Goal: Navigation & Orientation: Find specific page/section

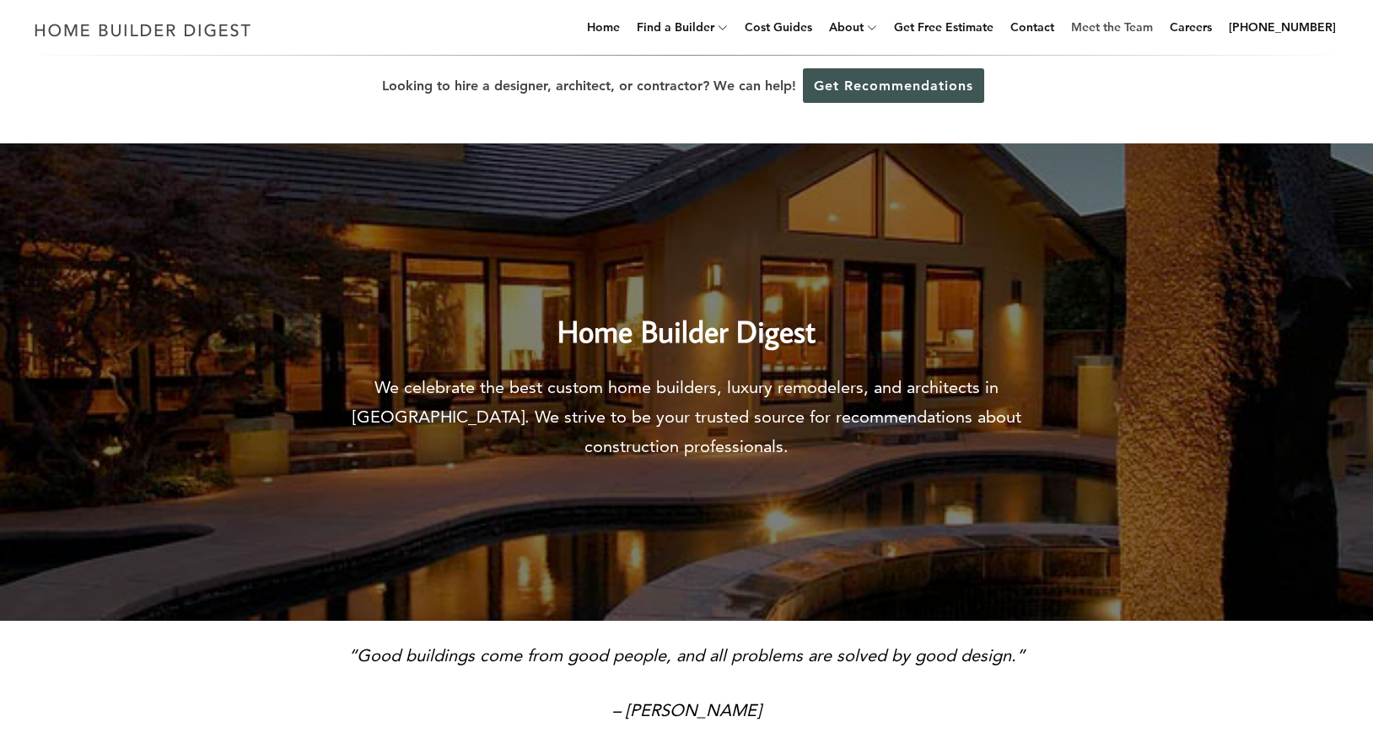
click at [1160, 35] on link "Meet the Team" at bounding box center [1111, 27] width 95 height 54
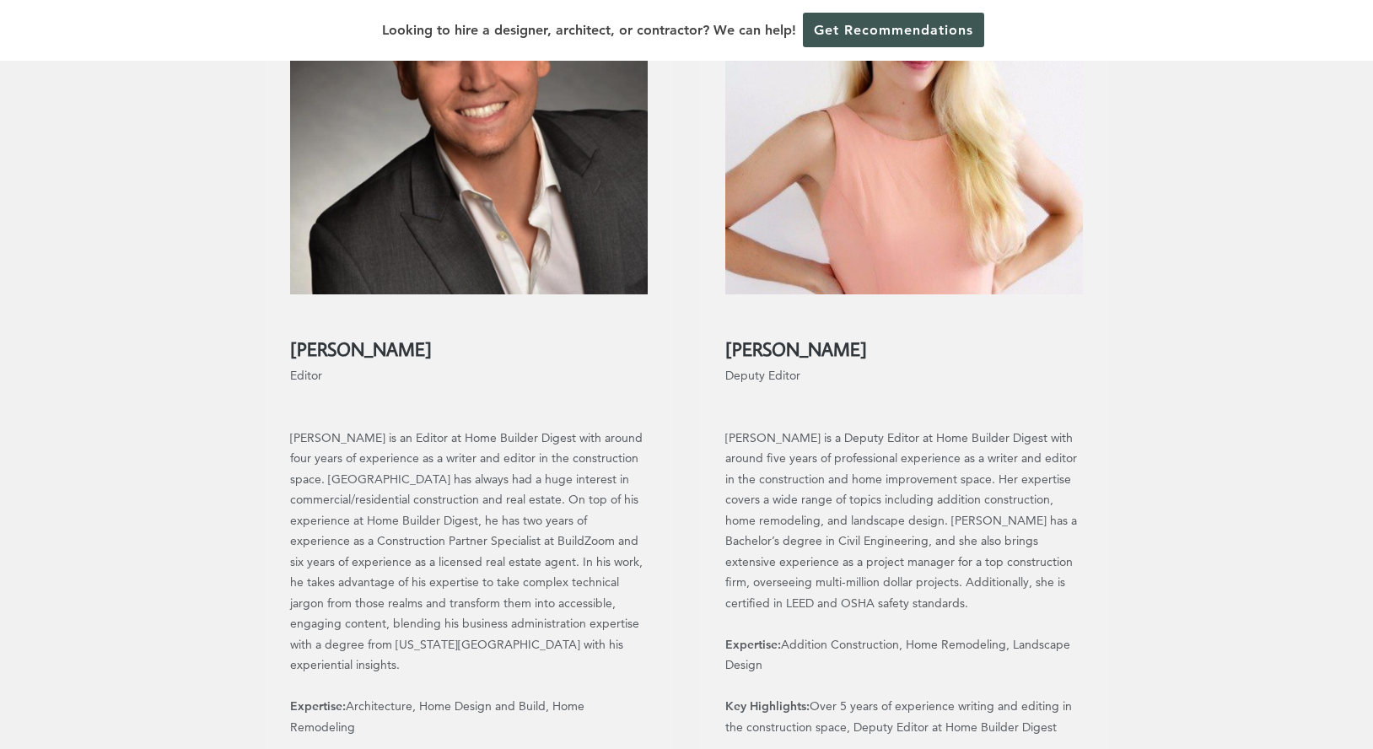
scroll to position [865, 0]
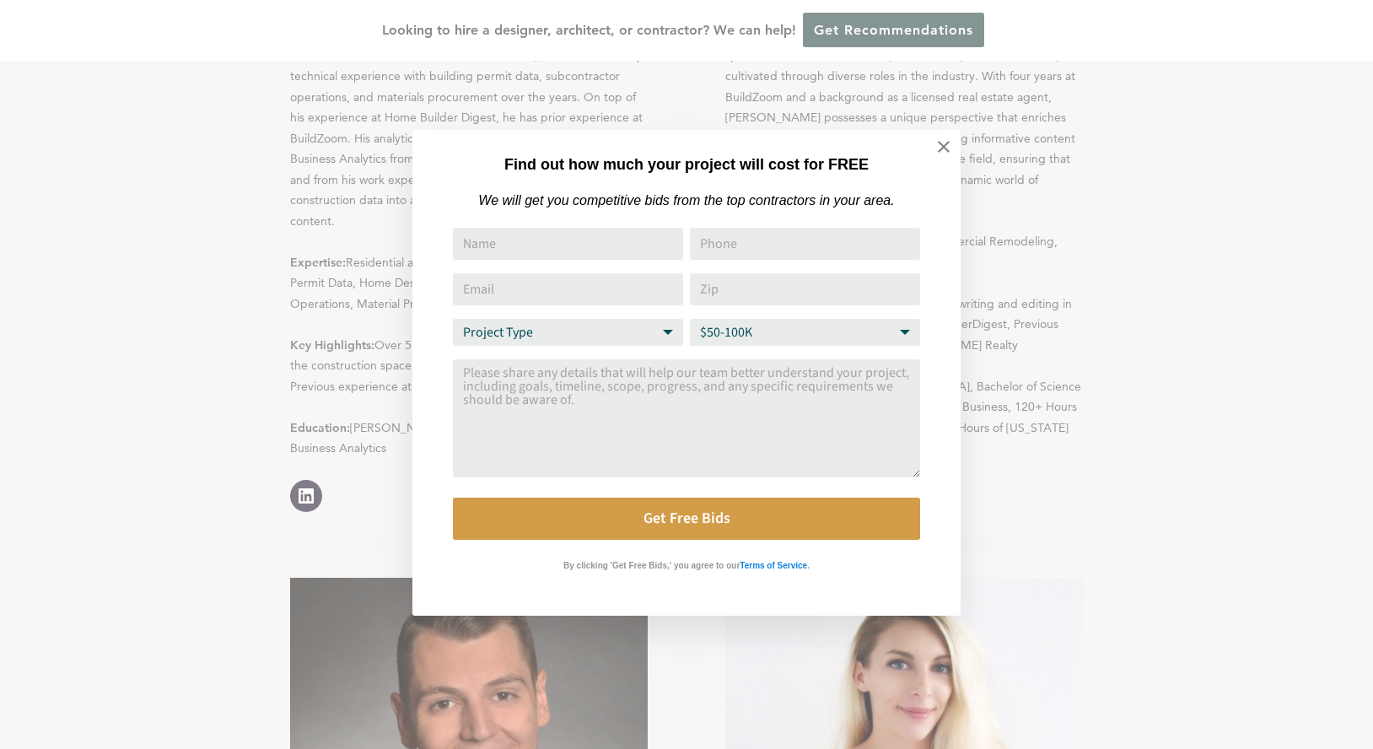
click at [179, 633] on div "Find out how much your project will cost for FREE We will get you competitive b…" at bounding box center [686, 374] width 1373 height 749
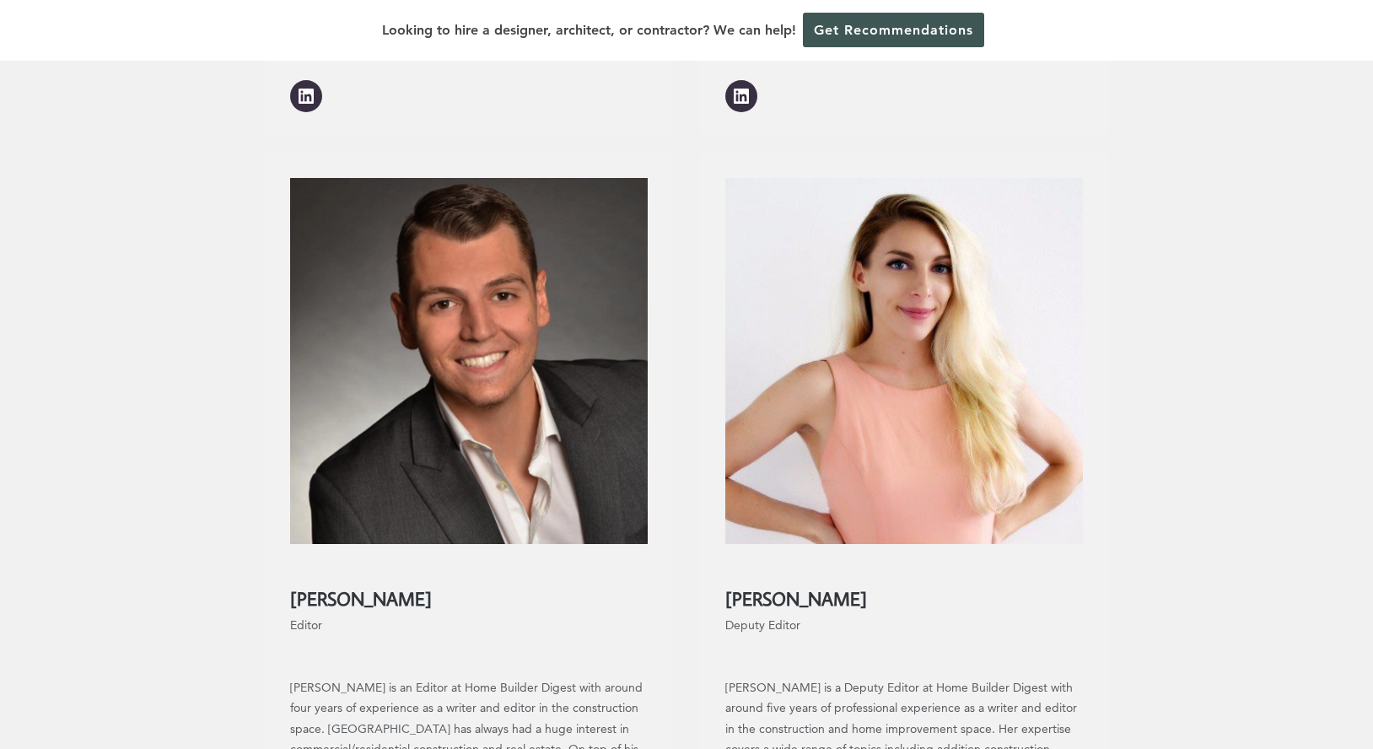
scroll to position [1306, 0]
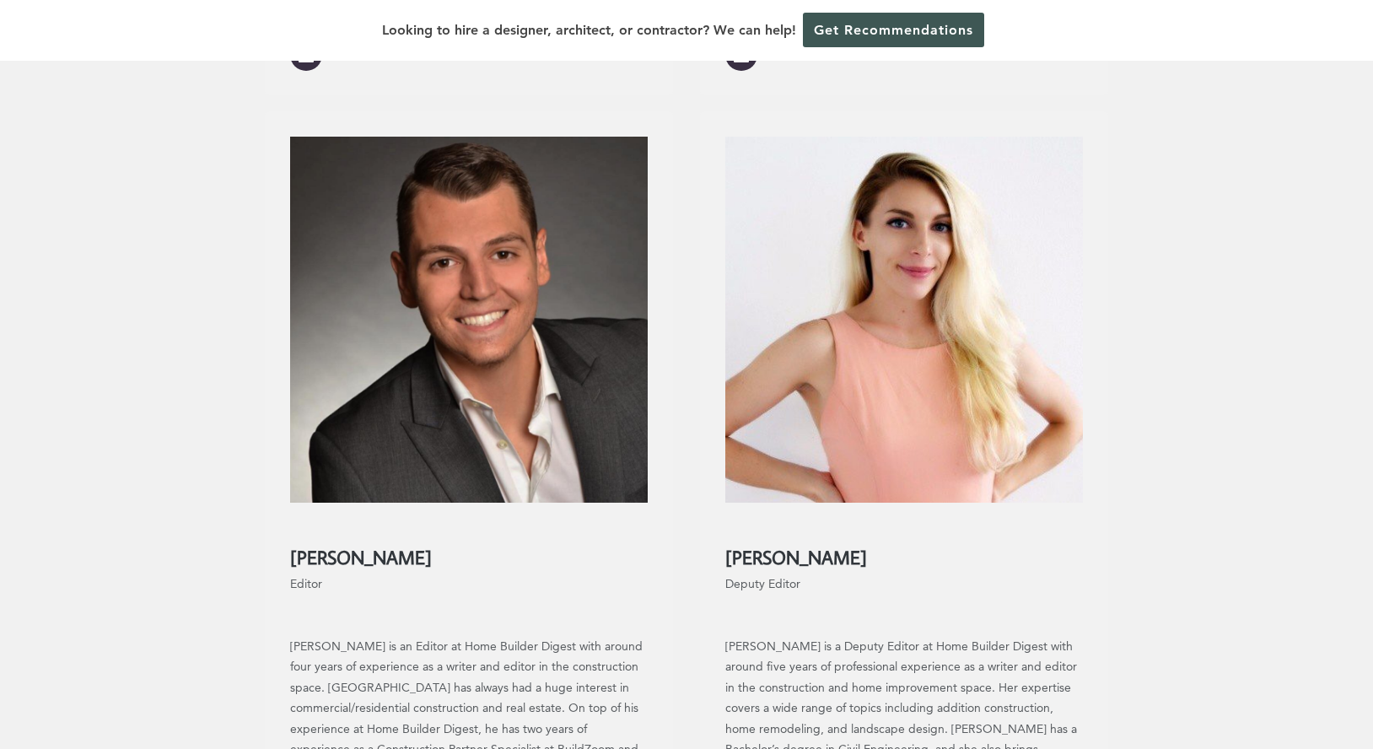
drag, startPoint x: 451, startPoint y: 536, endPoint x: 244, endPoint y: 536, distance: 207.5
copy h2 "Shahe Demirdjian"
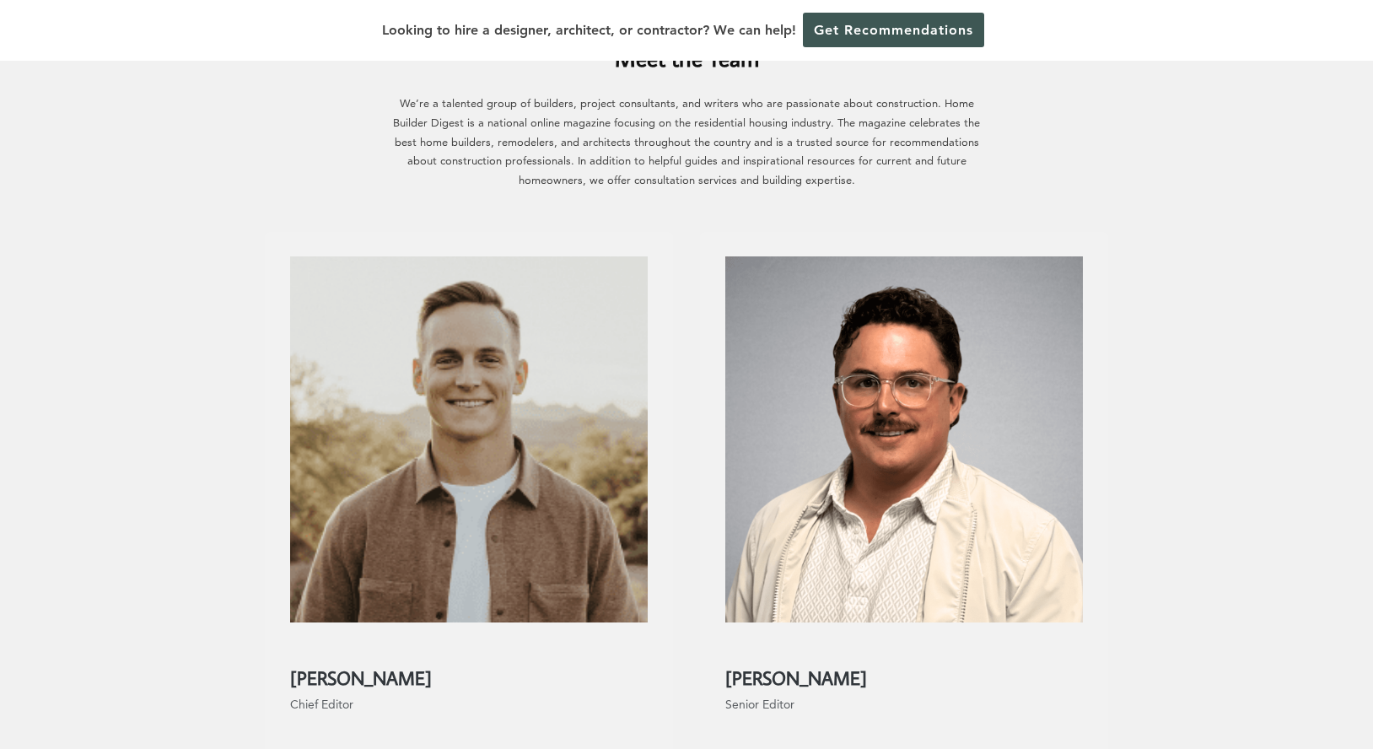
scroll to position [0, 0]
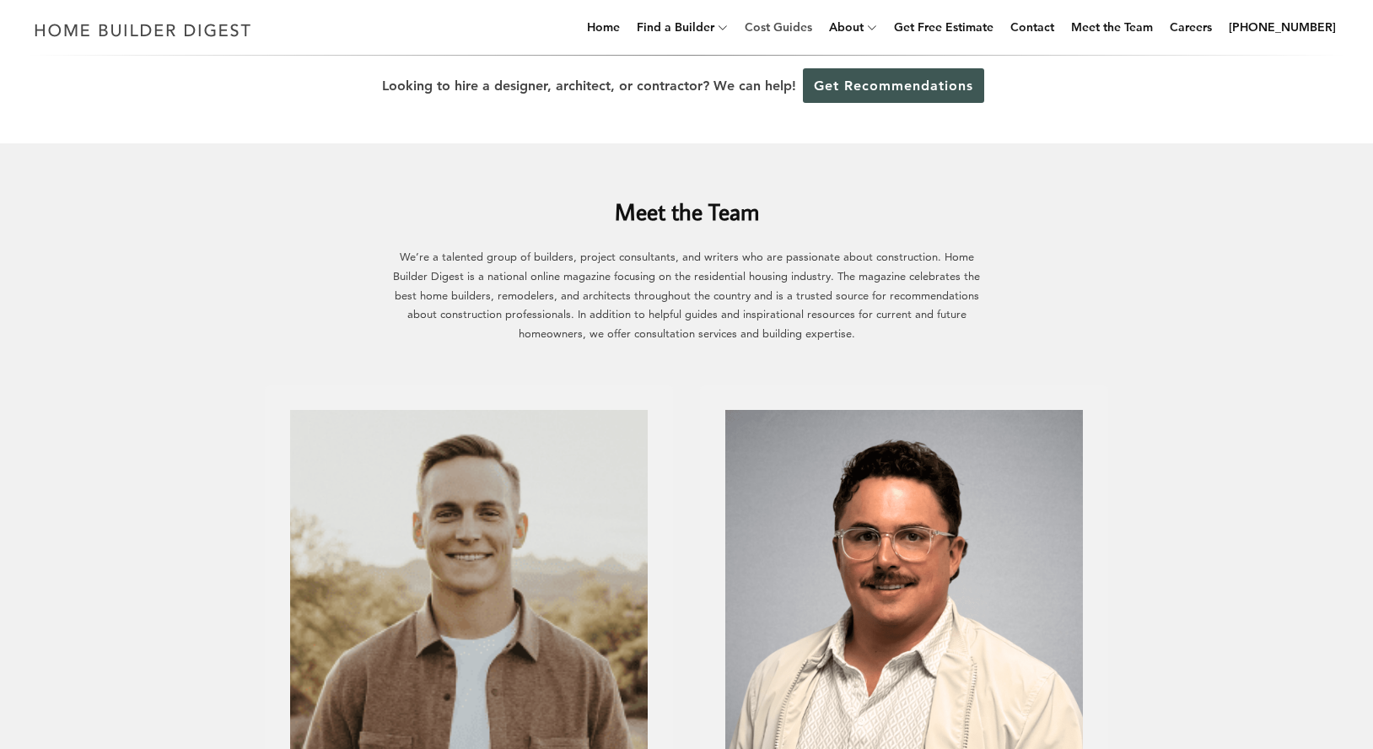
click at [817, 38] on link "Cost Guides" at bounding box center [778, 27] width 81 height 54
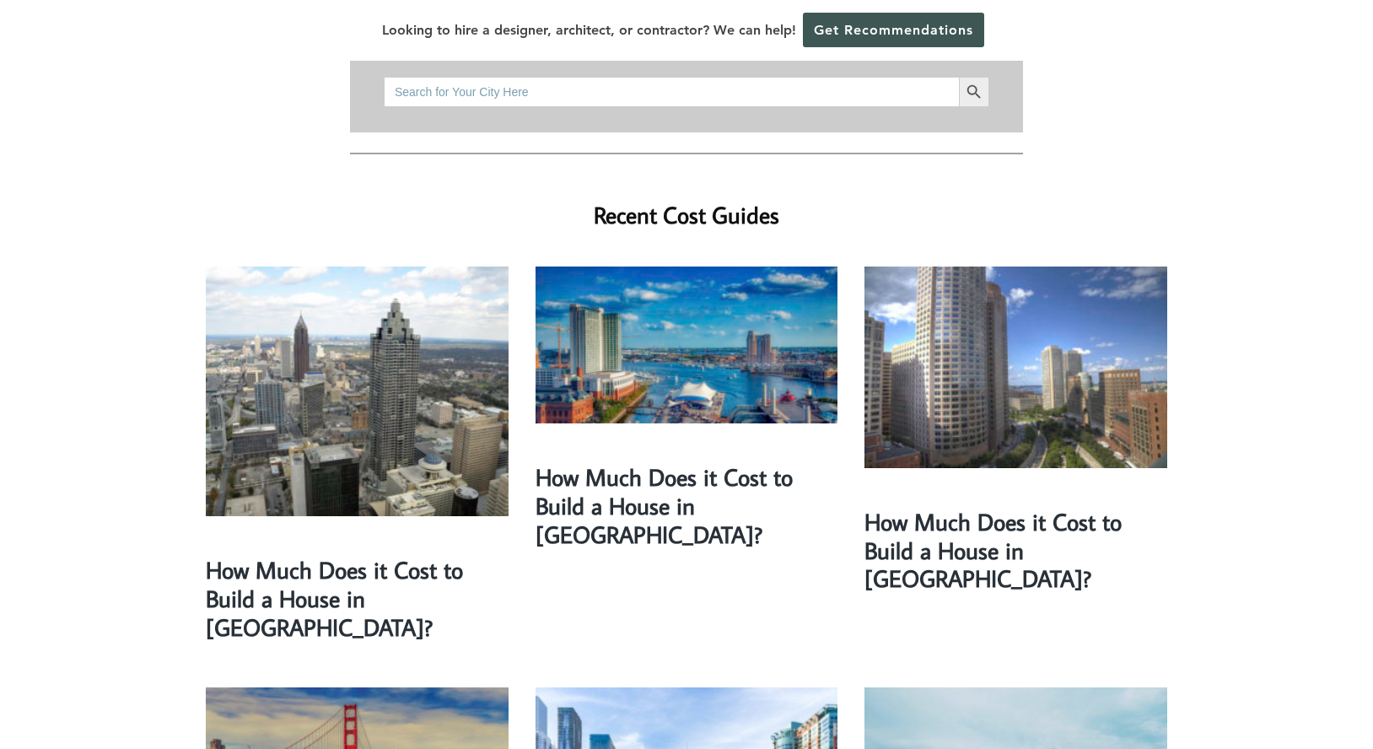
scroll to position [55, 0]
